Goal: Information Seeking & Learning: Learn about a topic

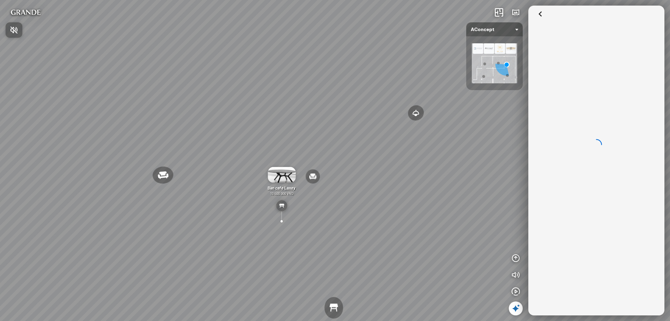
drag, startPoint x: 221, startPoint y: 230, endPoint x: 188, endPoint y: 233, distance: 33.3
click at [188, 233] on div at bounding box center [335, 160] width 670 height 321
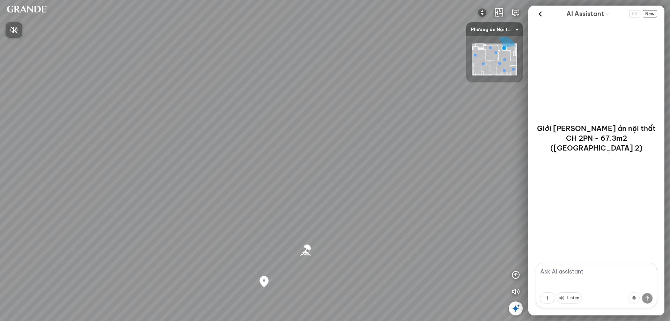
drag, startPoint x: 314, startPoint y: 202, endPoint x: 195, endPoint y: 101, distance: 156.2
click at [195, 101] on div at bounding box center [335, 160] width 670 height 321
drag, startPoint x: 389, startPoint y: 197, endPoint x: 61, endPoint y: 53, distance: 358.2
click at [49, 44] on div "Bãi biển Tân Trà Co Co River Regal One River project" at bounding box center [335, 160] width 670 height 321
drag, startPoint x: 256, startPoint y: 92, endPoint x: 0, endPoint y: 124, distance: 258.2
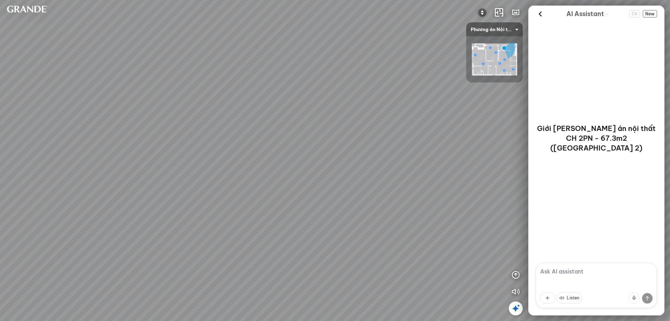
click at [0, 124] on div "Bãi biển Tân Trà Co Co River Regal One River project" at bounding box center [335, 160] width 670 height 321
drag, startPoint x: 231, startPoint y: 126, endPoint x: 130, endPoint y: 180, distance: 114.5
click at [130, 180] on div "Bãi biển Tân Trà Co Co River Regal One River project" at bounding box center [335, 160] width 670 height 321
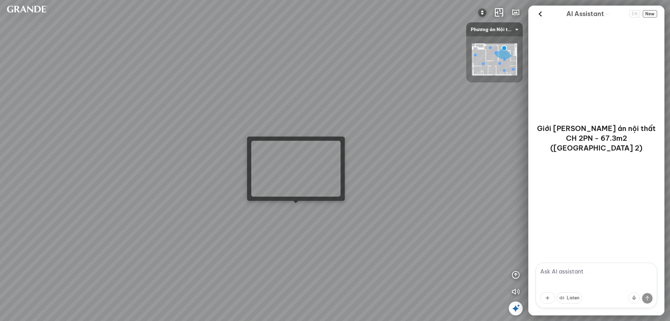
click at [295, 208] on div "Bãi biển Tân Trà Co Co River Regal One River project" at bounding box center [335, 160] width 670 height 321
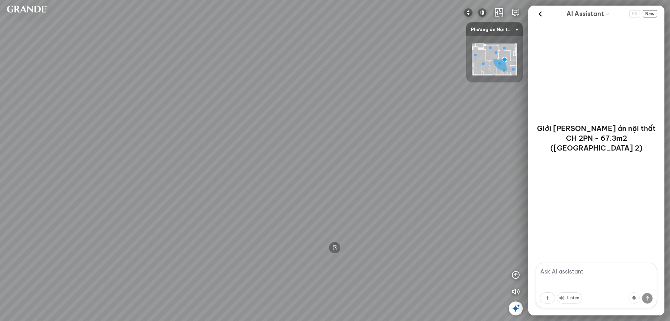
drag, startPoint x: 278, startPoint y: 194, endPoint x: 311, endPoint y: 195, distance: 33.2
click at [123, 190] on div "Minimalist TV shelf 3.380.000 VND Double MDF tea table is moisture-proof and sc…" at bounding box center [335, 160] width 670 height 321
drag, startPoint x: 288, startPoint y: 199, endPoint x: 79, endPoint y: 199, distance: 208.4
click at [79, 199] on div "Minimalist TV shelf 3.380.000 VND Double MDF tea table is moisture-proof and sc…" at bounding box center [335, 160] width 670 height 321
drag, startPoint x: 185, startPoint y: 200, endPoint x: 216, endPoint y: 155, distance: 54.6
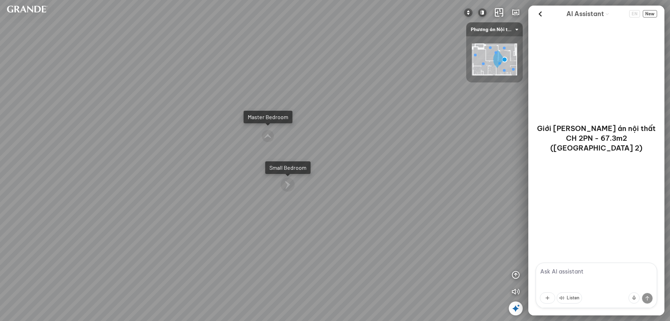
click at [148, 195] on div "Minimalist TV shelf 3.380.000 VND Double MDF tea table is moisture-proof and sc…" at bounding box center [335, 160] width 670 height 321
drag, startPoint x: 340, startPoint y: 216, endPoint x: 219, endPoint y: 218, distance: 121.5
click at [219, 218] on div "Minimalist TV shelf 3.380.000 VND Double MDF tea table is moisture-proof and sc…" at bounding box center [335, 160] width 670 height 321
drag, startPoint x: 321, startPoint y: 216, endPoint x: 115, endPoint y: 204, distance: 206.7
click at [114, 204] on div "Minimalist TV shelf 3.380.000 VND Double MDF tea table is moisture-proof and sc…" at bounding box center [335, 160] width 670 height 321
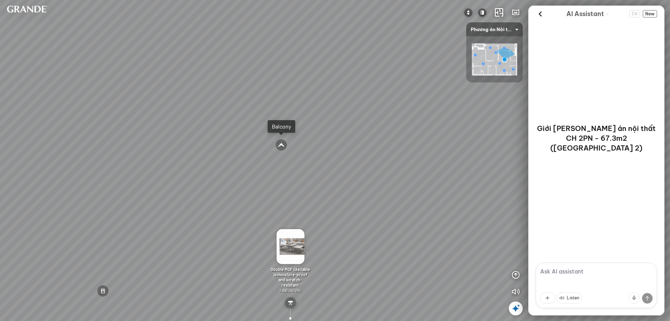
click at [282, 144] on div at bounding box center [281, 145] width 12 height 12
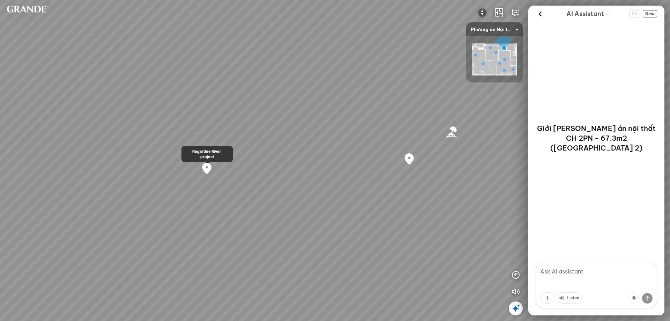
click at [208, 169] on div at bounding box center [207, 168] width 12 height 12
drag, startPoint x: 248, startPoint y: 175, endPoint x: 506, endPoint y: 174, distance: 258.7
click at [506, 174] on div "Bãi biển Tân Trà Co Co River Regal One River project" at bounding box center [335, 160] width 670 height 321
drag, startPoint x: 376, startPoint y: 168, endPoint x: 536, endPoint y: 171, distance: 160.3
click at [539, 171] on div "Bãi biển Tân Trà Co Co River Regal One River project INFO: krpano 1.20.8 (build…" at bounding box center [335, 160] width 670 height 321
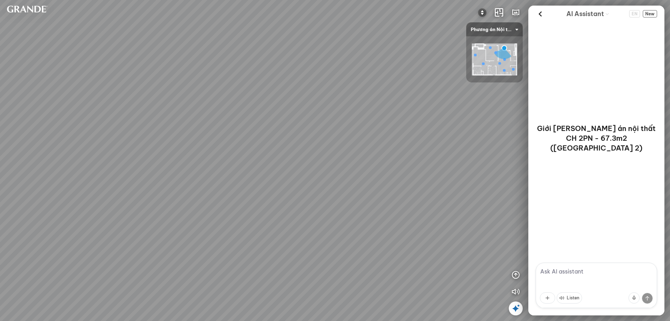
drag, startPoint x: 436, startPoint y: 156, endPoint x: 444, endPoint y: 157, distance: 7.7
click at [444, 157] on div "Bãi biển Tân Trà Co Co River Regal One River project" at bounding box center [335, 160] width 670 height 321
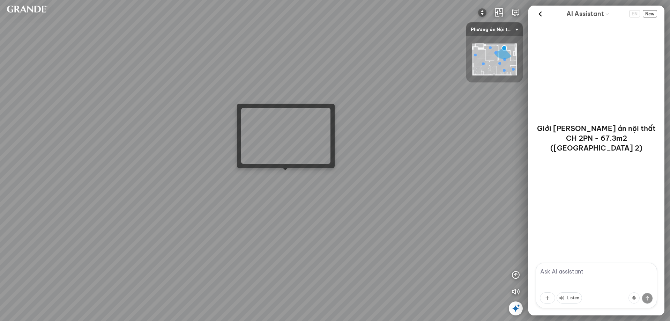
click at [281, 175] on div "Bãi biển Tân Trà Co Co River Regal One River project" at bounding box center [335, 160] width 670 height 321
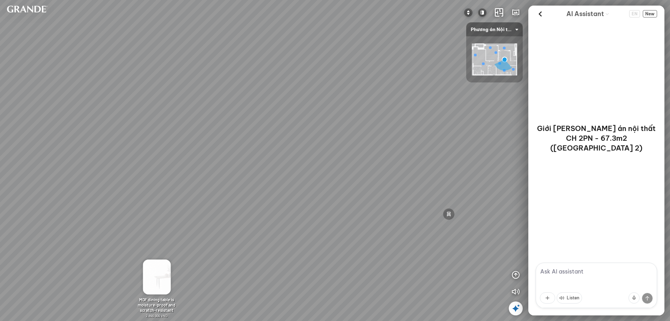
drag, startPoint x: 208, startPoint y: 163, endPoint x: 111, endPoint y: 155, distance: 97.4
click at [112, 155] on div "Minimalist TV shelf 3.380.000 VND Double MDF tea table is moisture-proof and sc…" at bounding box center [335, 160] width 670 height 321
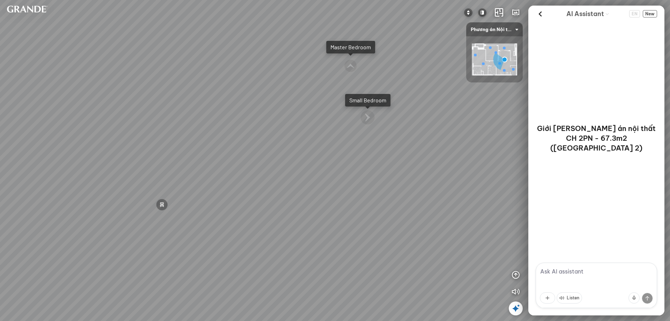
drag, startPoint x: 132, startPoint y: 154, endPoint x: 114, endPoint y: 154, distance: 17.8
click at [114, 154] on div "Minimalist TV shelf 3.380.000 VND Double MDF tea table is moisture-proof and sc…" at bounding box center [335, 160] width 670 height 321
click at [351, 121] on div at bounding box center [351, 117] width 16 height 16
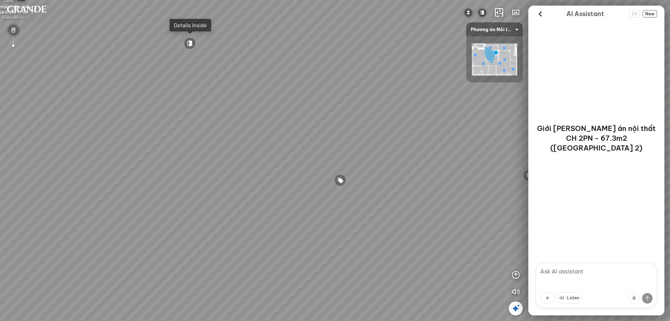
drag, startPoint x: 346, startPoint y: 171, endPoint x: 65, endPoint y: 145, distance: 282.6
click at [65, 144] on div "Minimalist bed set and headboard 8.490.000 VND Minimalist bedside cabinet 1.890…" at bounding box center [335, 160] width 670 height 321
drag, startPoint x: 174, startPoint y: 146, endPoint x: 233, endPoint y: 205, distance: 84.2
click at [233, 205] on div "Minimalist bed set and headboard 8.490.000 VND Minimalist bedside cabinet 1.890…" at bounding box center [335, 160] width 670 height 321
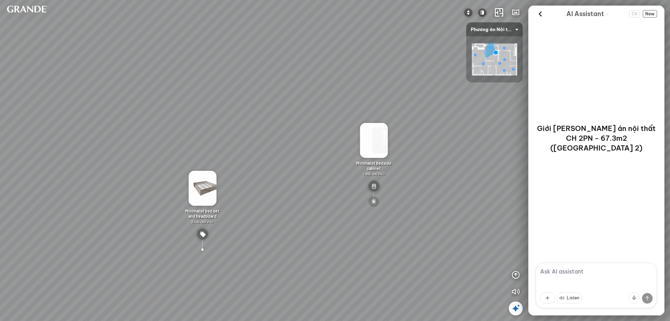
click at [374, 202] on div at bounding box center [373, 201] width 11 height 11
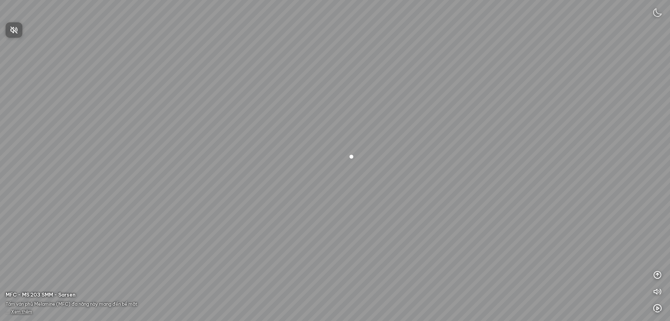
drag, startPoint x: 363, startPoint y: 190, endPoint x: 302, endPoint y: 174, distance: 62.5
click at [302, 174] on div at bounding box center [335, 160] width 670 height 321
click at [353, 155] on div at bounding box center [352, 156] width 12 height 12
click at [333, 160] on div at bounding box center [335, 161] width 12 height 12
click at [334, 160] on div at bounding box center [335, 161] width 12 height 12
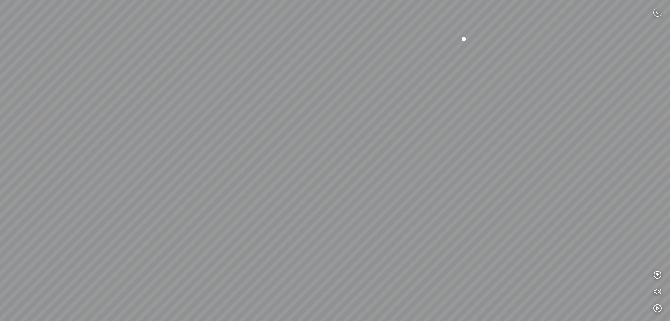
drag, startPoint x: 298, startPoint y: 224, endPoint x: 383, endPoint y: 93, distance: 156.5
click at [384, 93] on div at bounding box center [335, 160] width 670 height 321
drag, startPoint x: 332, startPoint y: 189, endPoint x: 56, endPoint y: 52, distance: 308.3
click at [56, 52] on div at bounding box center [335, 160] width 670 height 321
drag, startPoint x: 358, startPoint y: 97, endPoint x: 298, endPoint y: 246, distance: 160.3
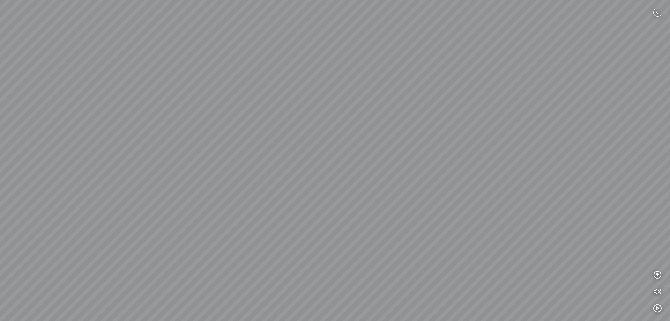
click at [299, 247] on div at bounding box center [335, 160] width 670 height 321
drag, startPoint x: 366, startPoint y: 160, endPoint x: 345, endPoint y: 245, distance: 88.1
click at [345, 245] on div at bounding box center [335, 160] width 670 height 321
click at [411, 147] on div at bounding box center [410, 151] width 12 height 12
click at [334, 161] on div at bounding box center [335, 160] width 12 height 12
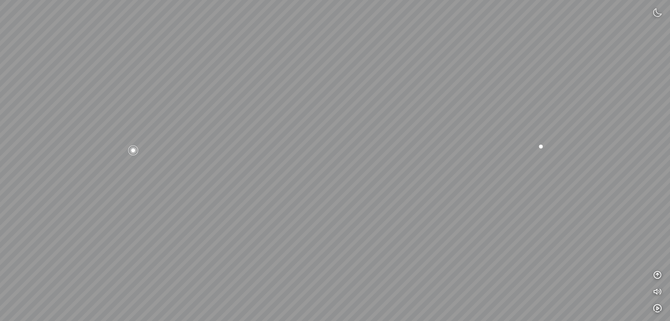
drag, startPoint x: 288, startPoint y: 194, endPoint x: 506, endPoint y: 187, distance: 218.0
click at [506, 187] on div at bounding box center [335, 160] width 670 height 321
drag, startPoint x: 443, startPoint y: 180, endPoint x: 491, endPoint y: 184, distance: 47.6
click at [491, 184] on div at bounding box center [335, 160] width 670 height 321
drag, startPoint x: 335, startPoint y: 182, endPoint x: 556, endPoint y: 178, distance: 221.7
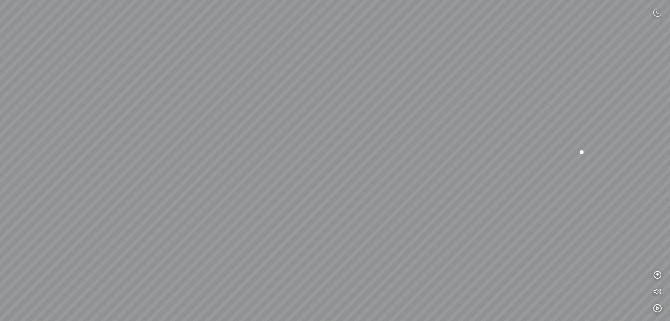
click at [556, 178] on div at bounding box center [335, 160] width 670 height 321
drag, startPoint x: 354, startPoint y: 179, endPoint x: 535, endPoint y: 178, distance: 180.5
click at [540, 178] on div at bounding box center [335, 160] width 670 height 321
drag, startPoint x: 405, startPoint y: 179, endPoint x: 444, endPoint y: 177, distance: 38.8
click at [444, 177] on div at bounding box center [335, 160] width 670 height 321
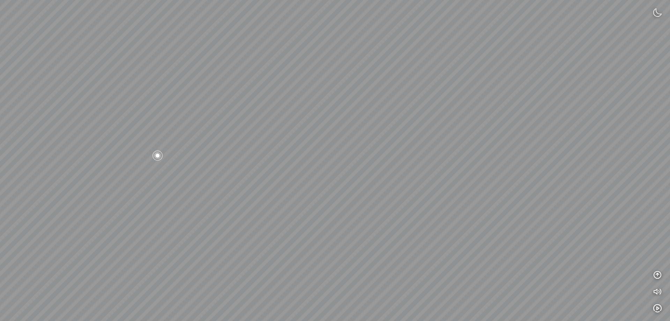
click at [154, 156] on div at bounding box center [158, 155] width 12 height 12
click at [20, 313] on span "Xem thêm" at bounding box center [21, 311] width 21 height 5
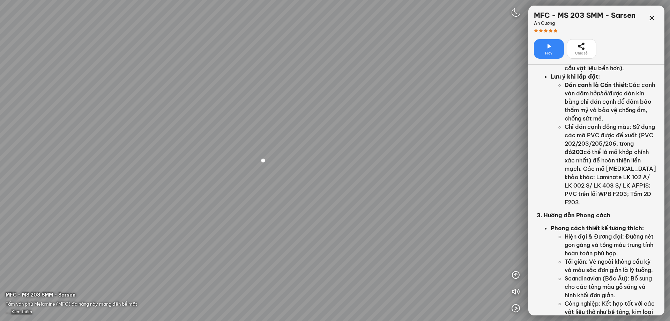
scroll to position [559, 0]
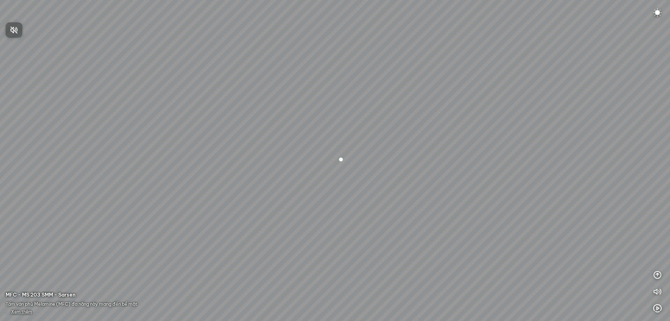
drag, startPoint x: 333, startPoint y: 222, endPoint x: 215, endPoint y: 197, distance: 120.6
click at [215, 197] on div at bounding box center [335, 160] width 670 height 321
drag, startPoint x: 397, startPoint y: 204, endPoint x: 104, endPoint y: 196, distance: 293.4
click at [104, 196] on div at bounding box center [335, 160] width 670 height 321
drag, startPoint x: 381, startPoint y: 192, endPoint x: 108, endPoint y: 230, distance: 276.1
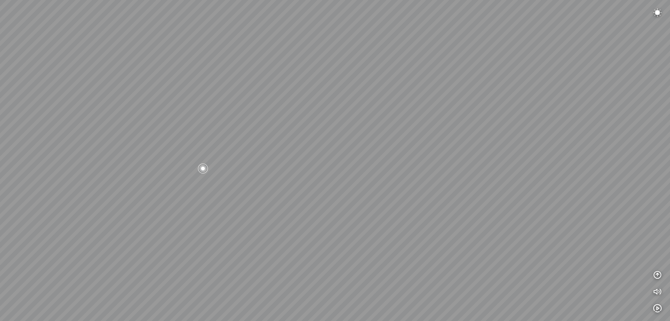
click at [108, 230] on div at bounding box center [335, 160] width 670 height 321
drag, startPoint x: 326, startPoint y: 199, endPoint x: 298, endPoint y: 128, distance: 75.8
click at [298, 128] on div at bounding box center [335, 160] width 670 height 321
